Goal: Information Seeking & Learning: Learn about a topic

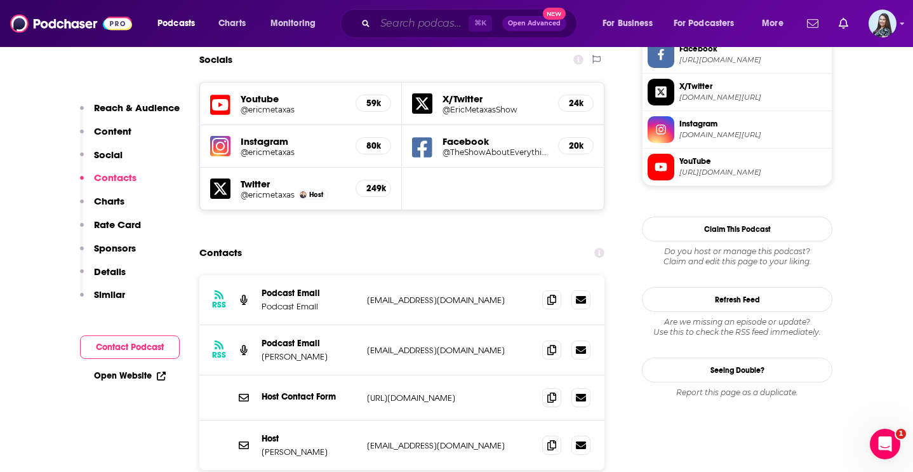
click at [389, 22] on input "Search podcasts, credits, & more..." at bounding box center [421, 23] width 93 height 20
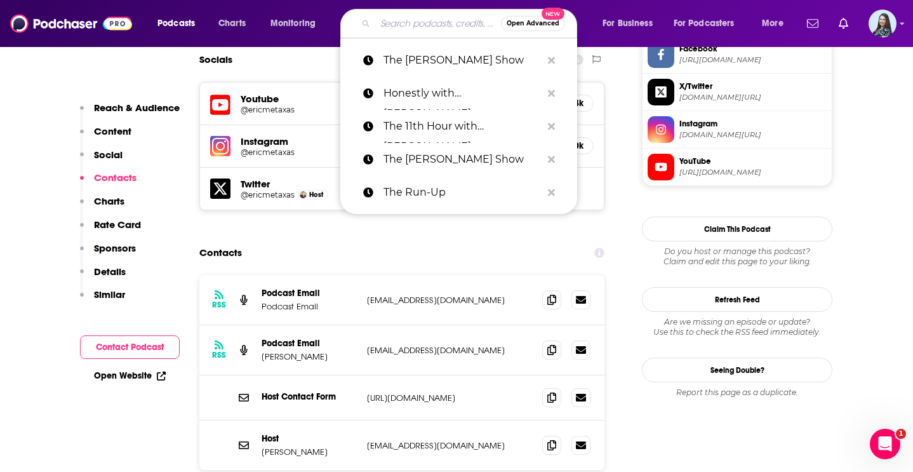
paste input "Sofrep Radio"
type input "Sofrep Radio"
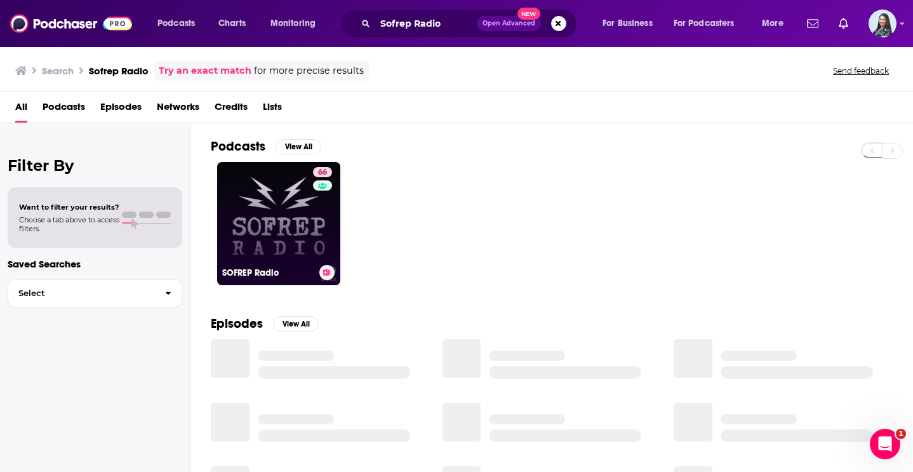
click at [293, 210] on link "66 SOFREP Radio" at bounding box center [278, 223] width 123 height 123
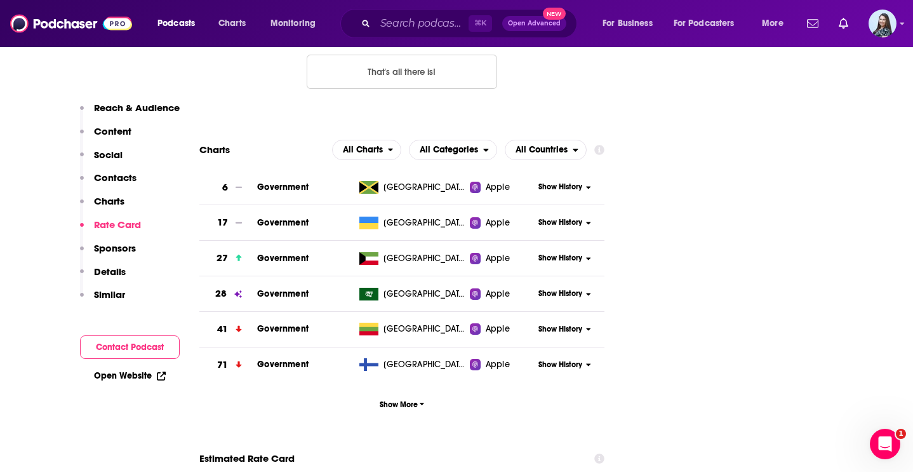
scroll to position [1600, 0]
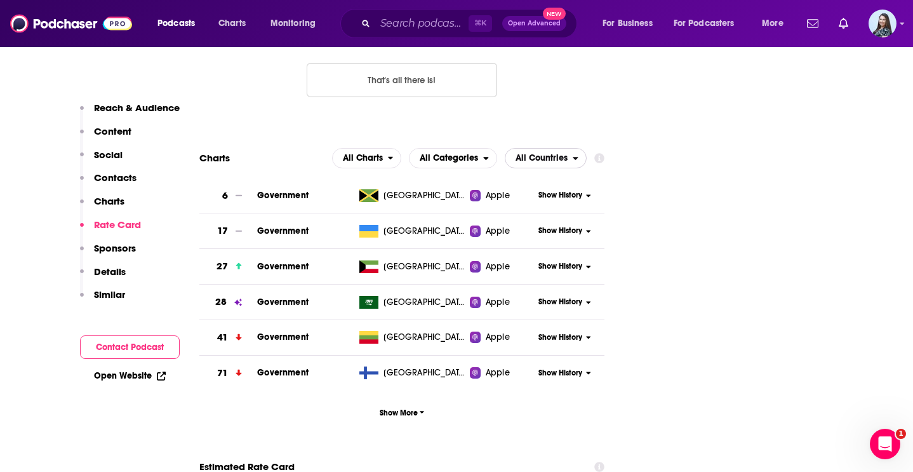
click at [556, 147] on span "All Countries" at bounding box center [539, 158] width 67 height 22
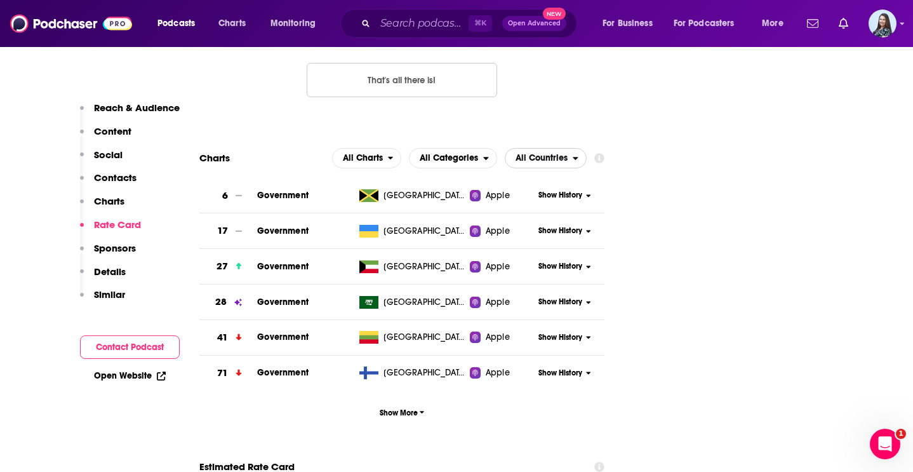
click at [546, 147] on span "All Countries" at bounding box center [539, 158] width 67 height 22
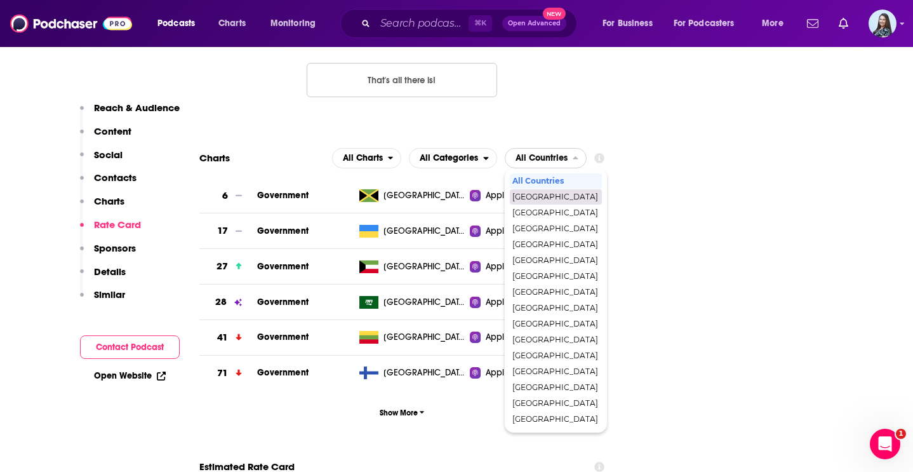
click at [540, 193] on span "[GEOGRAPHIC_DATA]" at bounding box center [556, 197] width 86 height 8
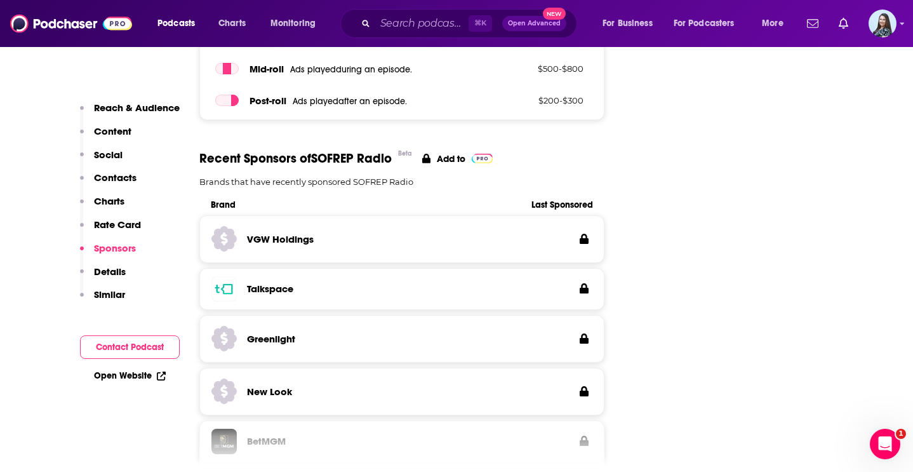
scroll to position [1912, 0]
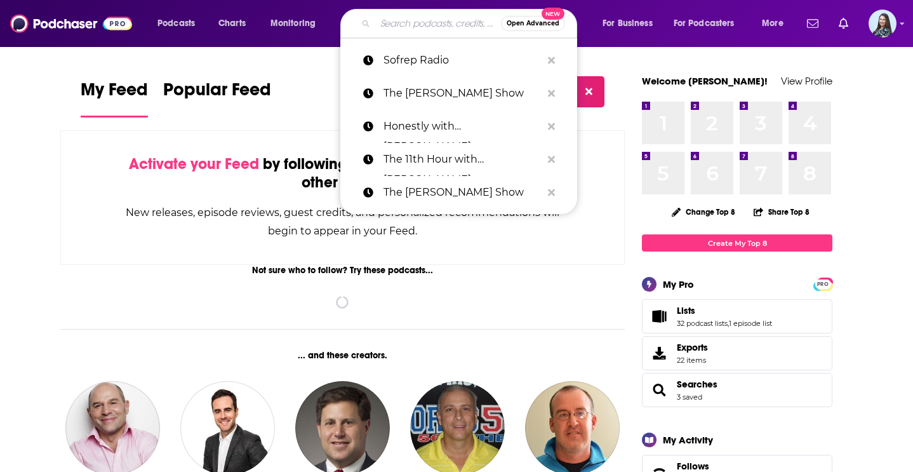
click at [401, 24] on input "Search podcasts, credits, & more..." at bounding box center [438, 23] width 126 height 20
click at [410, 59] on p "Sofrep Radio" at bounding box center [463, 60] width 158 height 33
type input "Sofrep Radio"
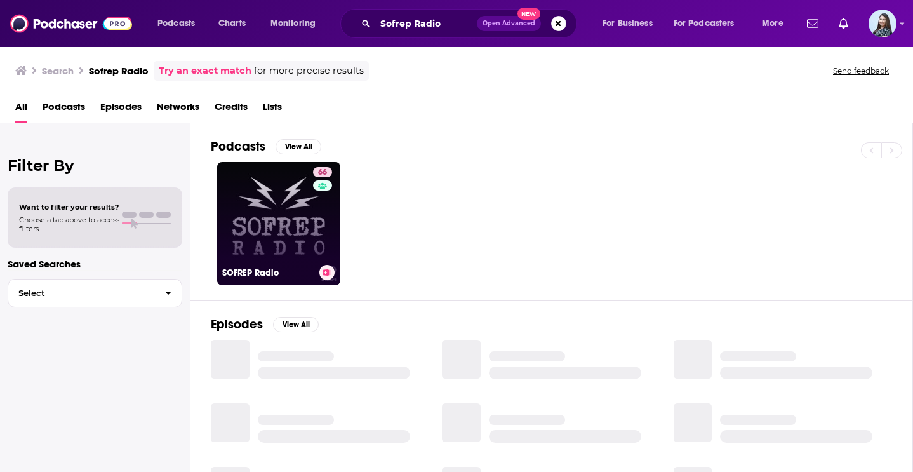
click at [304, 209] on link "66 SOFREP Radio" at bounding box center [278, 223] width 123 height 123
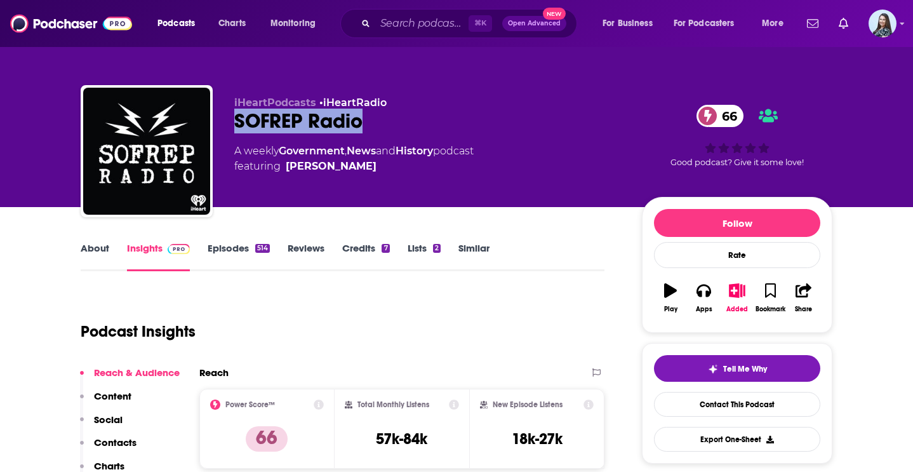
drag, startPoint x: 384, startPoint y: 121, endPoint x: 235, endPoint y: 119, distance: 148.6
click at [235, 121] on div "SOFREP Radio 66" at bounding box center [427, 121] width 387 height 25
copy h2 "SOFREP Radio"
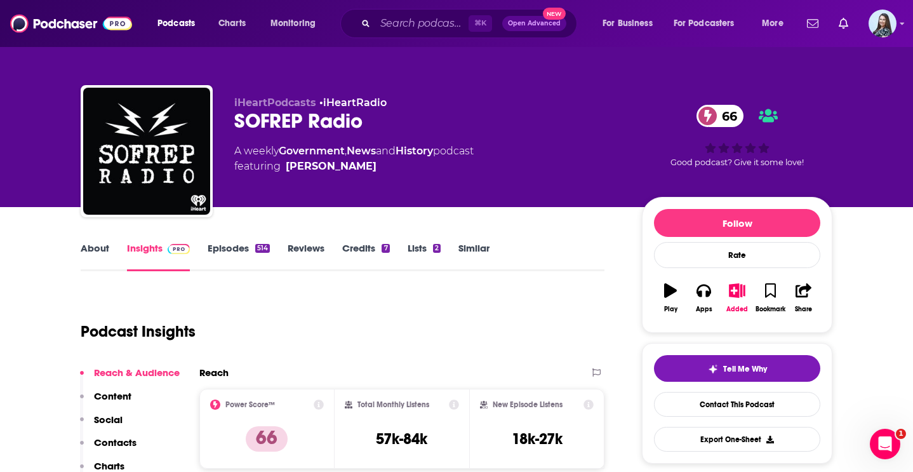
click at [95, 244] on link "About" at bounding box center [95, 256] width 29 height 29
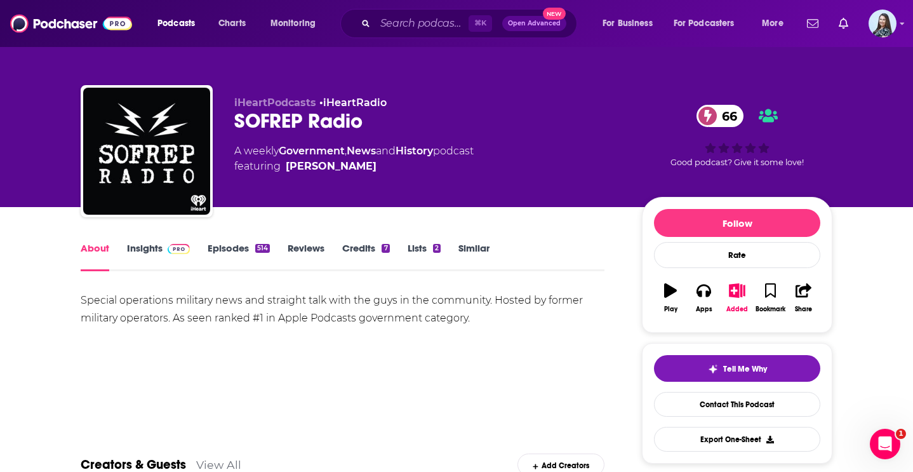
scroll to position [34, 0]
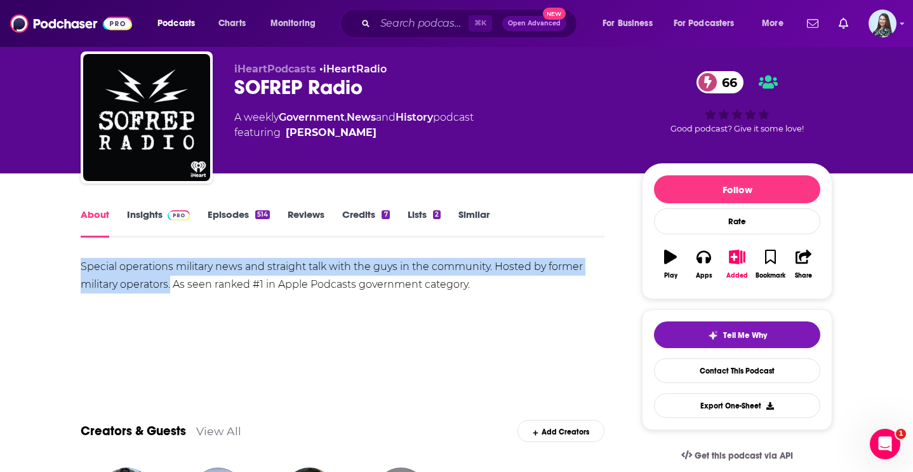
drag, startPoint x: 171, startPoint y: 288, endPoint x: 37, endPoint y: 271, distance: 135.6
copy div "Special operations military news and straight talk with the guys in the communi…"
click at [147, 217] on link "Insights" at bounding box center [158, 222] width 63 height 29
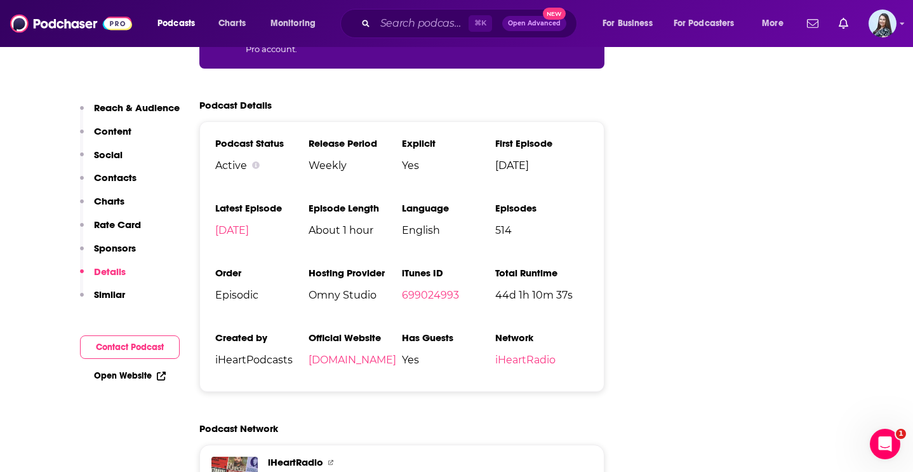
scroll to position [2616, 0]
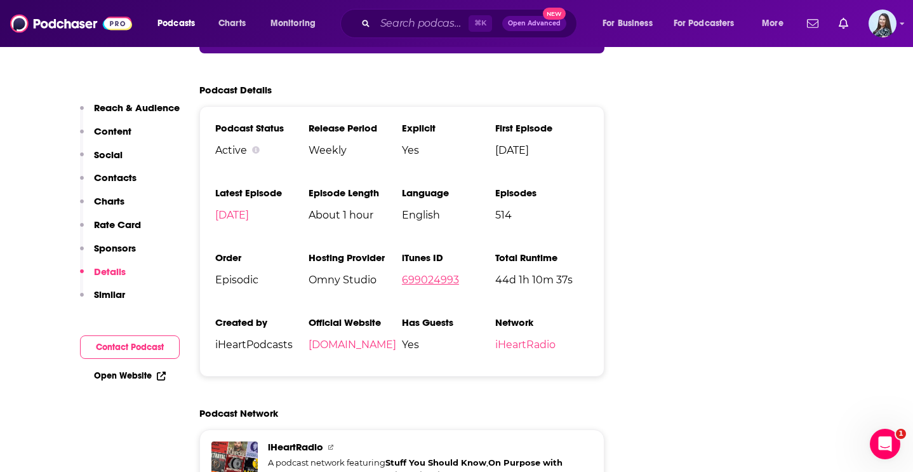
click at [453, 274] on link "699024993" at bounding box center [430, 280] width 57 height 12
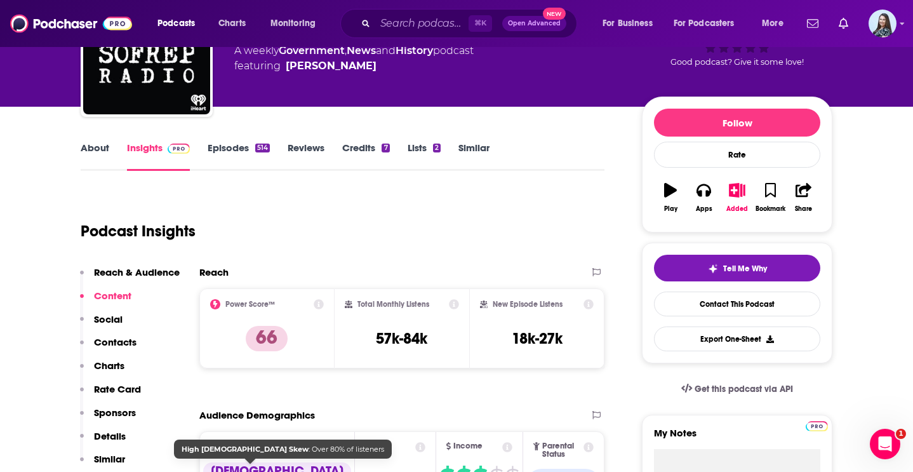
scroll to position [44, 0]
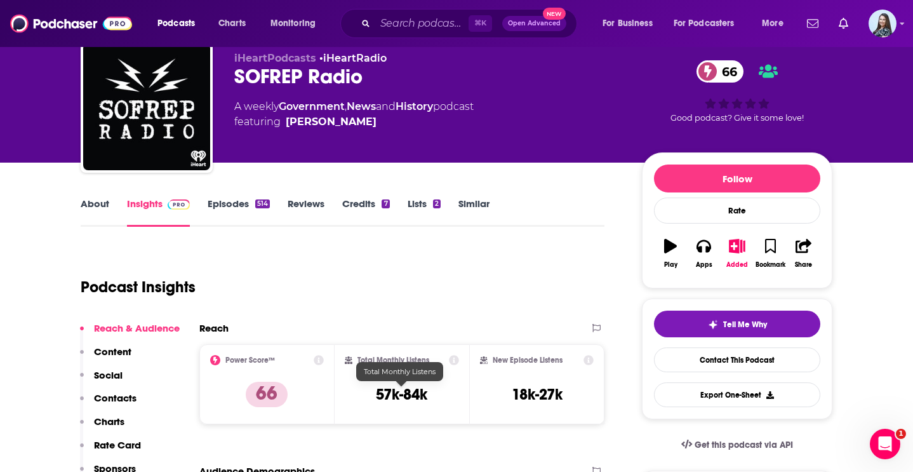
click at [425, 394] on h3 "57k-84k" at bounding box center [401, 394] width 51 height 19
copy div "57k-84k"
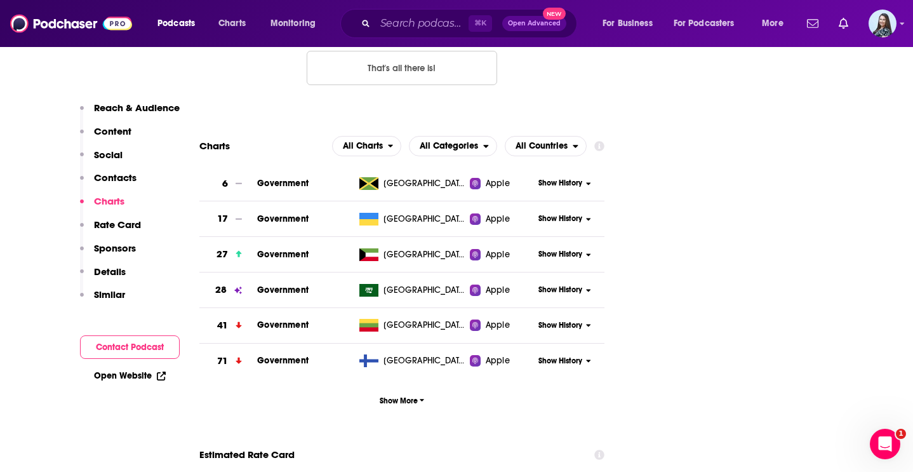
scroll to position [1614, 0]
click at [540, 141] on span "All Countries" at bounding box center [542, 145] width 52 height 9
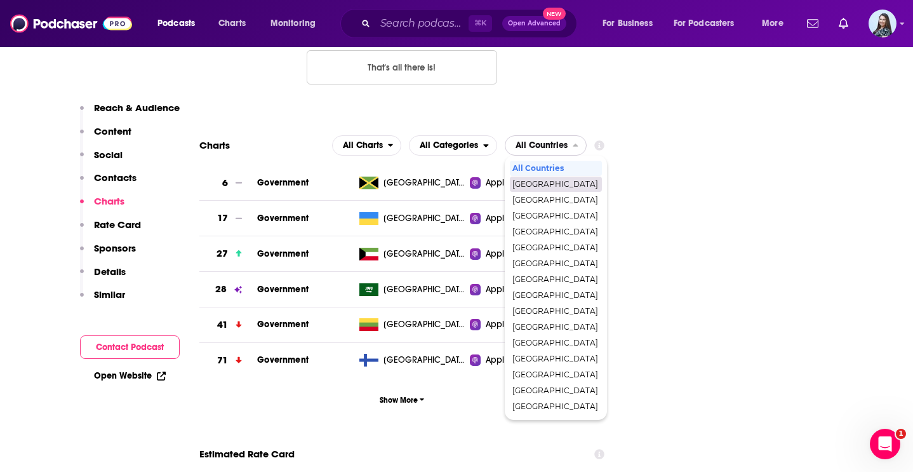
click at [558, 180] on span "[GEOGRAPHIC_DATA]" at bounding box center [556, 184] width 86 height 8
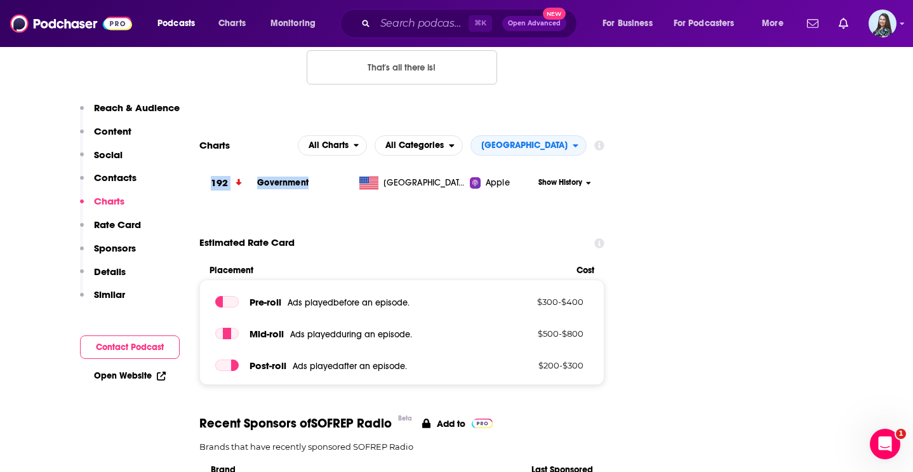
drag, startPoint x: 316, startPoint y: 130, endPoint x: 211, endPoint y: 126, distance: 105.5
click at [211, 166] on tr "192 Government United States Apple Show History" at bounding box center [401, 183] width 405 height 35
copy tr "192 Government"
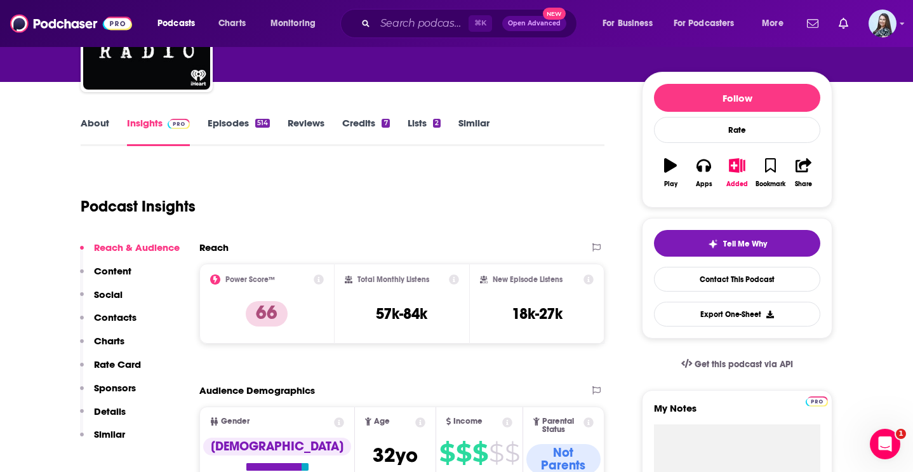
scroll to position [122, 0]
